Goal: Transaction & Acquisition: Purchase product/service

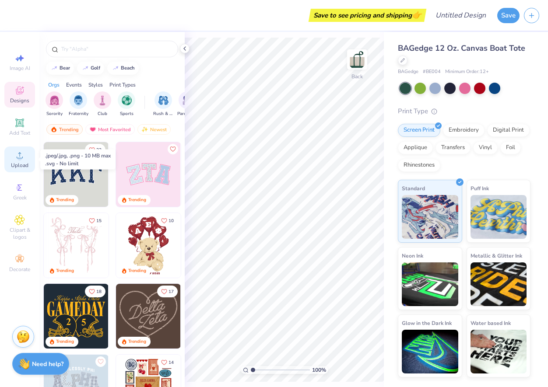
click at [15, 157] on icon at bounding box center [19, 155] width 11 height 11
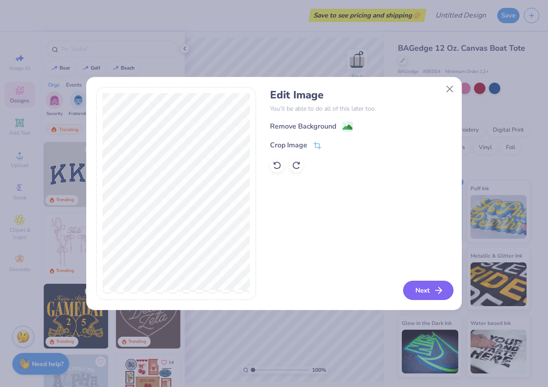
click at [427, 287] on button "Next" at bounding box center [428, 290] width 50 height 19
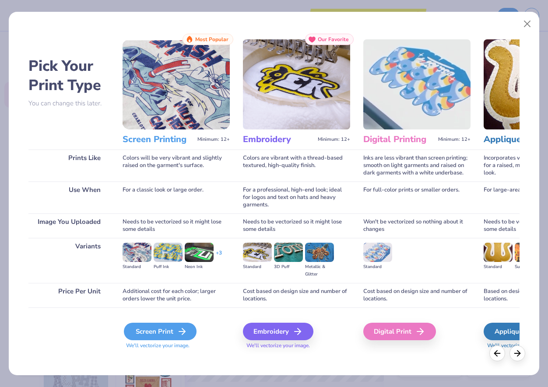
click at [161, 335] on div "Screen Print" at bounding box center [160, 332] width 73 height 18
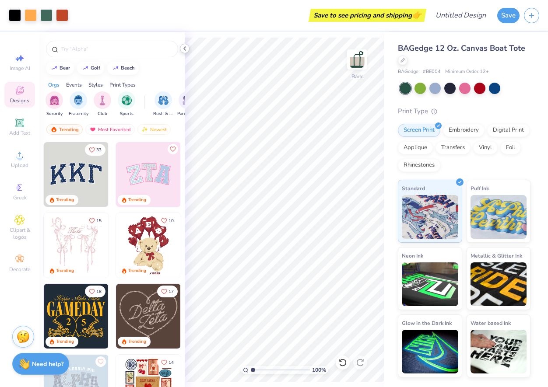
click at [183, 49] on icon at bounding box center [184, 48] width 7 height 7
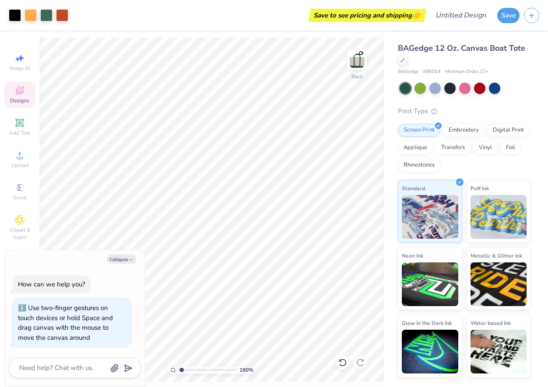
type input "1"
drag, startPoint x: 181, startPoint y: 370, endPoint x: 165, endPoint y: 367, distance: 15.7
click at [178, 367] on input "range" at bounding box center [207, 370] width 59 height 8
click at [118, 261] on button "Collapse" at bounding box center [121, 259] width 29 height 9
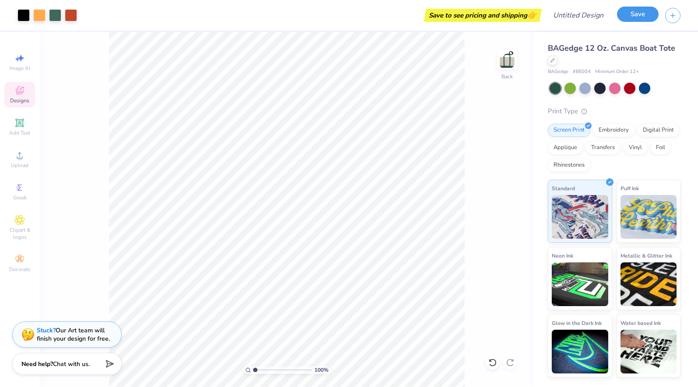
click at [548, 21] on button "Save" at bounding box center [638, 14] width 42 height 15
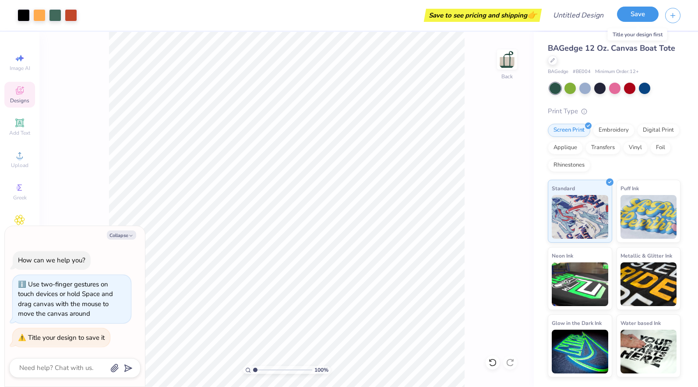
click at [548, 15] on button "Save" at bounding box center [638, 14] width 42 height 15
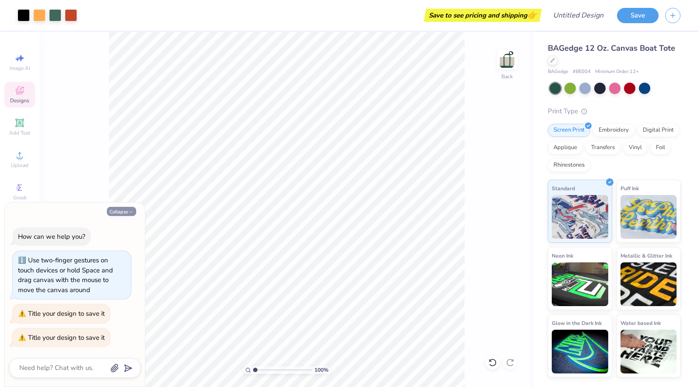
click at [129, 211] on icon "button" at bounding box center [130, 212] width 5 height 5
type textarea "x"
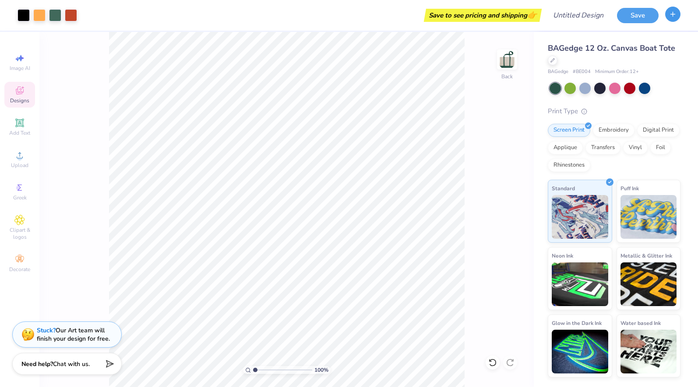
click at [548, 15] on icon "button" at bounding box center [672, 14] width 7 height 7
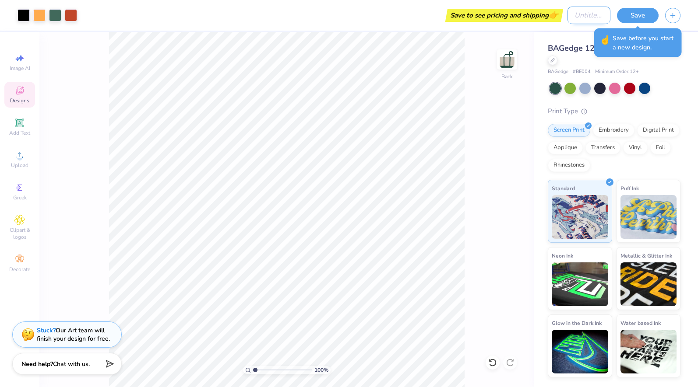
click at [548, 18] on input "Design Title" at bounding box center [588, 16] width 43 height 18
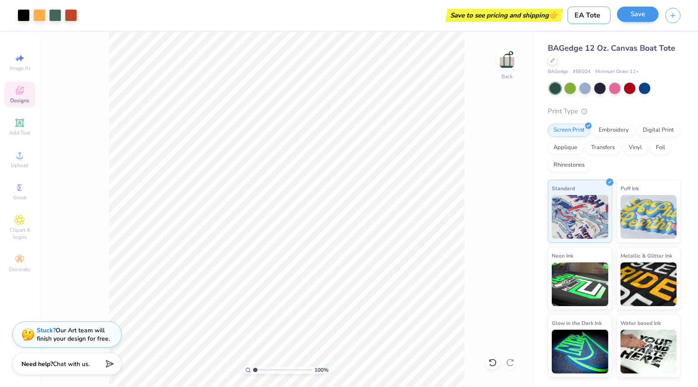
type input "EA Tote"
click at [548, 11] on button "Save" at bounding box center [638, 14] width 42 height 15
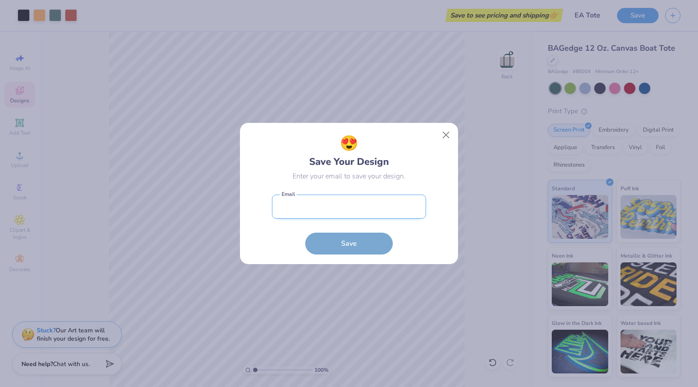
click at [320, 209] on input "email" at bounding box center [349, 207] width 154 height 24
click at [355, 207] on input "email" at bounding box center [349, 207] width 154 height 24
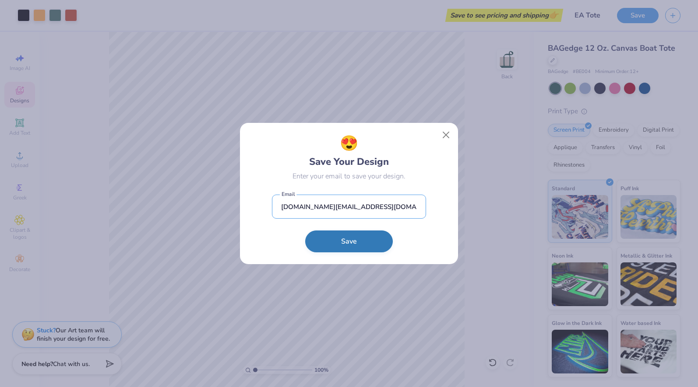
type input "[DOMAIN_NAME][EMAIL_ADDRESS][DOMAIN_NAME]"
click at [349, 238] on button "Save" at bounding box center [349, 242] width 88 height 22
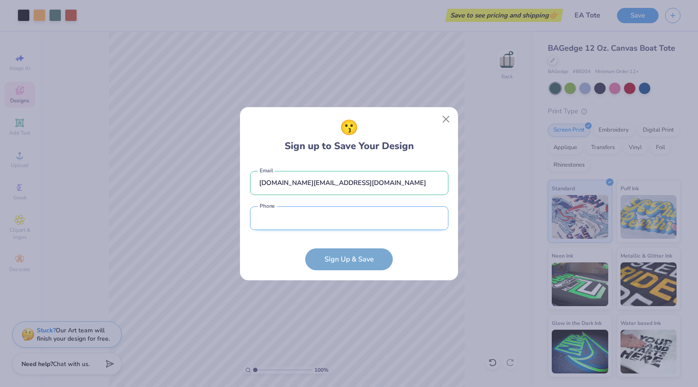
click at [344, 217] on input "tel" at bounding box center [349, 219] width 198 height 24
type input "[PHONE_NUMBER]"
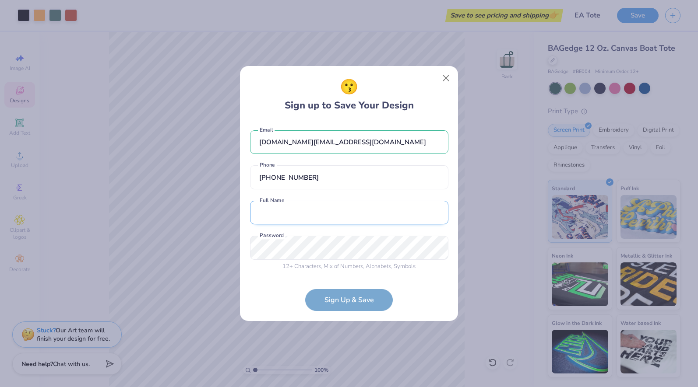
click at [326, 215] on input "text" at bounding box center [349, 213] width 198 height 24
type input "Eccentric Artists"
click at [448, 79] on button "Close" at bounding box center [446, 78] width 17 height 17
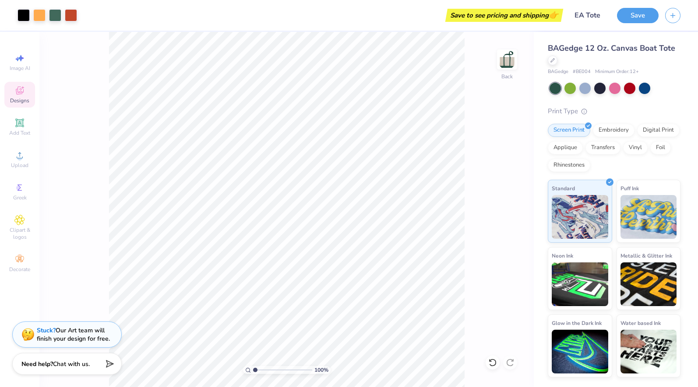
click at [544, 17] on div "Save to see pricing and shipping 👉" at bounding box center [503, 15] width 113 height 13
click at [548, 14] on button "Save" at bounding box center [638, 14] width 42 height 15
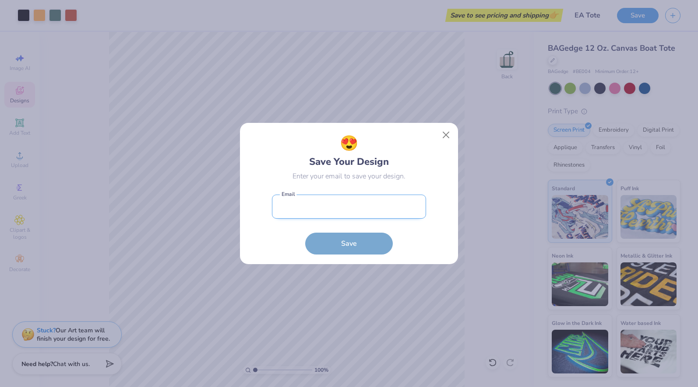
click at [326, 213] on input "email" at bounding box center [349, 207] width 154 height 24
click at [343, 189] on div "😍 Save Your Design Enter your email to save your design. Email is a required fi…" at bounding box center [349, 194] width 154 height 122
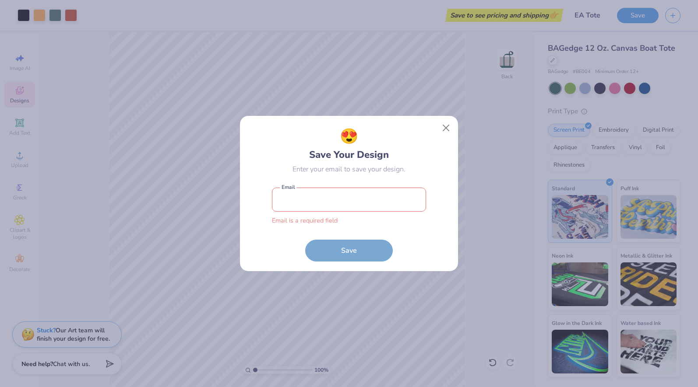
click at [381, 205] on input "email" at bounding box center [349, 200] width 154 height 24
type input "[DOMAIN_NAME][EMAIL_ADDRESS][DOMAIN_NAME]"
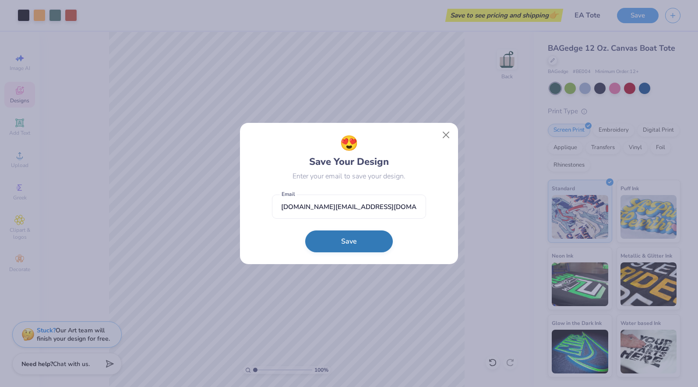
click at [374, 241] on button "Save" at bounding box center [349, 242] width 88 height 22
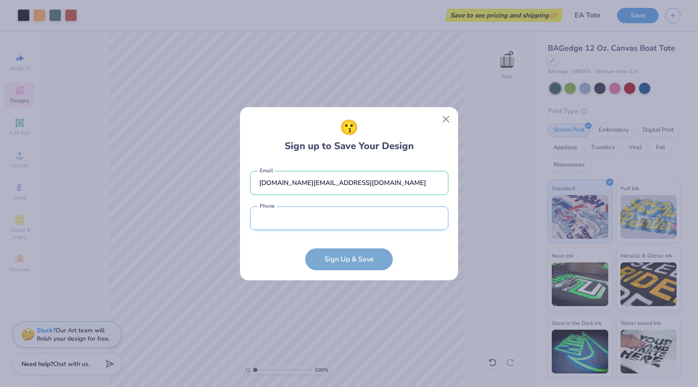
click at [316, 219] on input "tel" at bounding box center [349, 219] width 198 height 24
type input "[PHONE_NUMBER]"
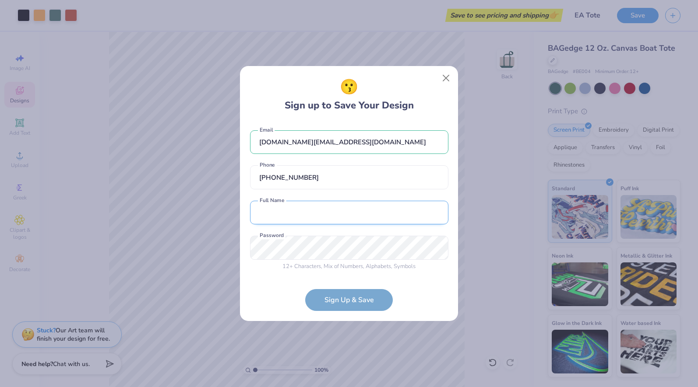
click at [301, 216] on input "text" at bounding box center [349, 213] width 198 height 24
type input "Eccentric Artists"
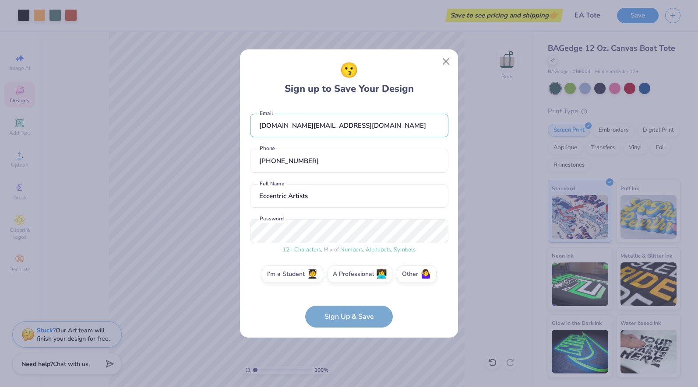
click at [353, 316] on form "[DOMAIN_NAME][EMAIL_ADDRESS][DOMAIN_NAME] Email [PHONE_NUMBER] Phone Eccentric …" at bounding box center [349, 216] width 198 height 223
click at [341, 314] on form "[DOMAIN_NAME][EMAIL_ADDRESS][DOMAIN_NAME] Email [PHONE_NUMBER] Phone Eccentric …" at bounding box center [349, 216] width 198 height 223
click at [351, 277] on label "A Professional 👩‍💻" at bounding box center [359, 273] width 65 height 18
click at [351, 277] on input "A Professional 👩‍💻" at bounding box center [349, 277] width 6 height 6
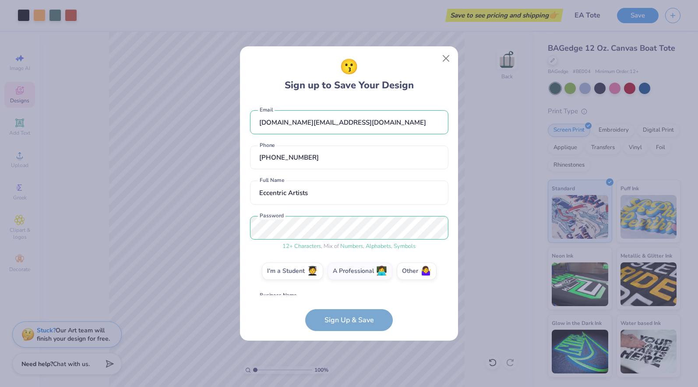
scroll to position [64, 0]
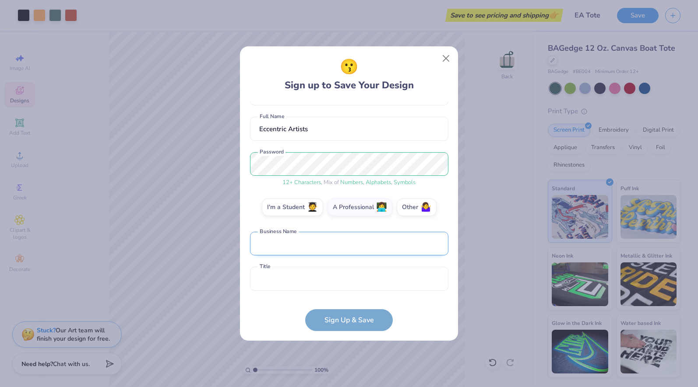
click at [335, 250] on input "text" at bounding box center [349, 244] width 198 height 24
type input "EA"
click at [329, 284] on input "text" at bounding box center [349, 279] width 198 height 24
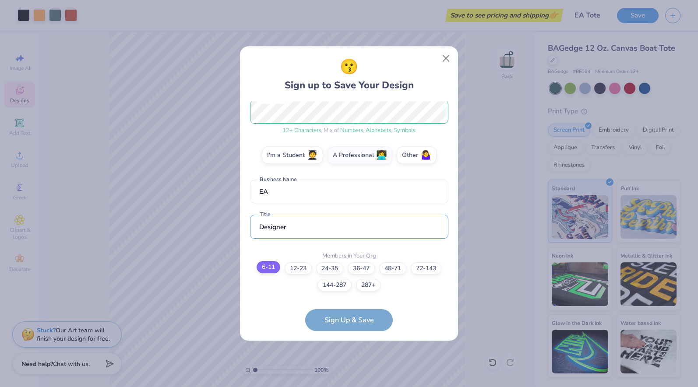
type input "Designer"
click at [270, 270] on label "6-11" at bounding box center [268, 267] width 24 height 12
click at [346, 387] on input "6-11" at bounding box center [349, 393] width 6 height 6
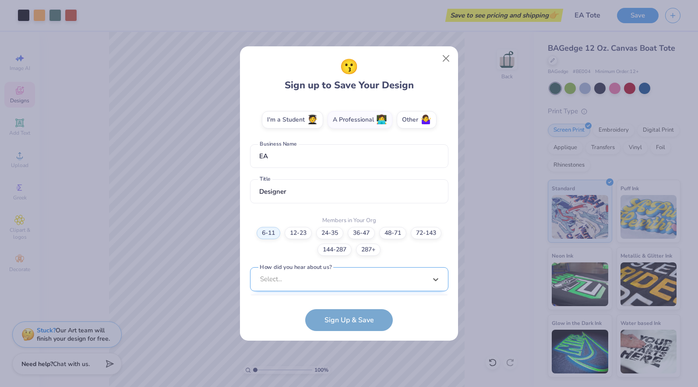
click at [317, 282] on div "option Word of Mouth focused, 8 of 15. 15 results available. Use Up and Down to…" at bounding box center [349, 347] width 198 height 160
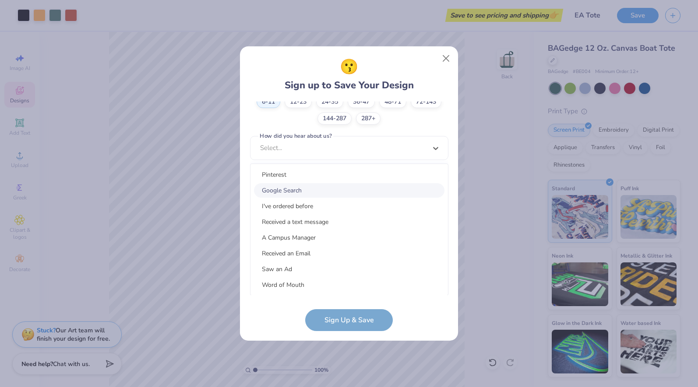
click at [312, 195] on div "Google Search" at bounding box center [349, 190] width 190 height 14
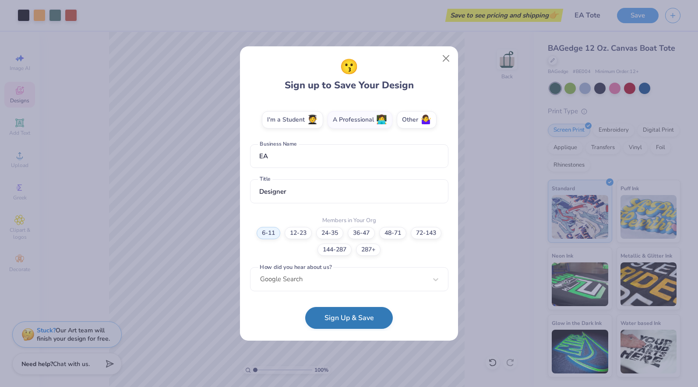
click at [330, 319] on button "Sign Up & Save" at bounding box center [349, 318] width 88 height 22
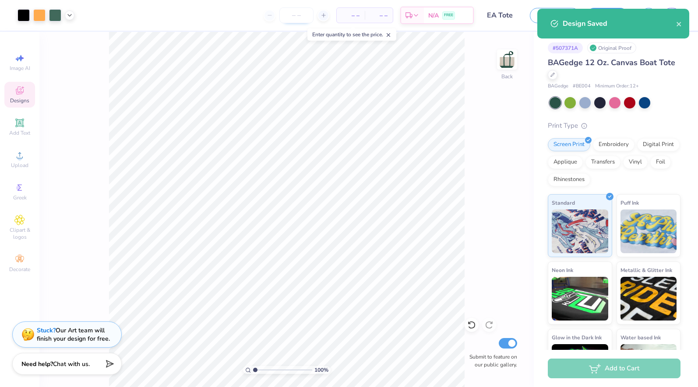
click at [298, 15] on input "number" at bounding box center [296, 15] width 34 height 16
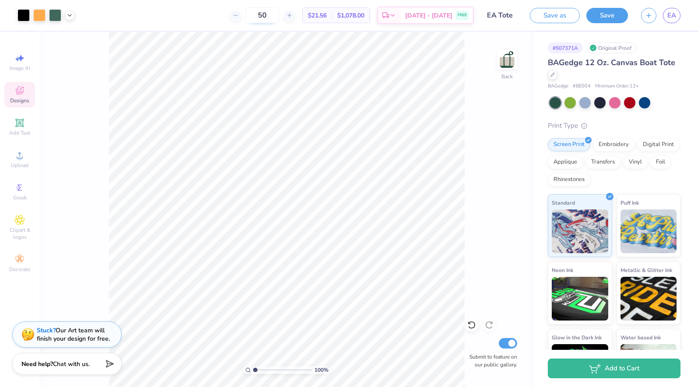
drag, startPoint x: 279, startPoint y: 14, endPoint x: 264, endPoint y: 12, distance: 15.4
click at [264, 12] on input "50" at bounding box center [262, 15] width 34 height 16
type input "2"
type input "15"
click at [439, 14] on span "[DATE] - [DATE]" at bounding box center [428, 16] width 47 height 9
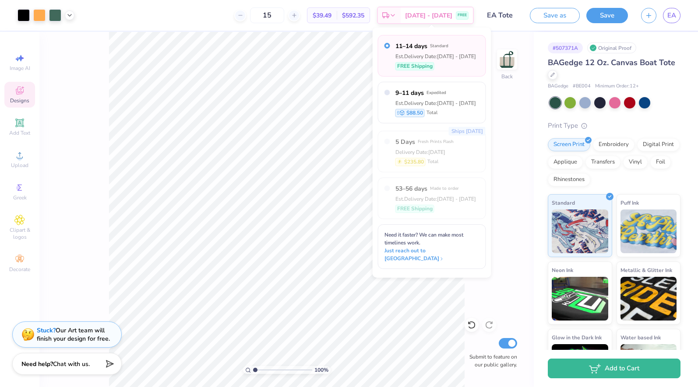
click at [512, 124] on div "100 % Back Submit to feature on our public gallery." at bounding box center [286, 209] width 494 height 355
